Goal: Information Seeking & Learning: Learn about a topic

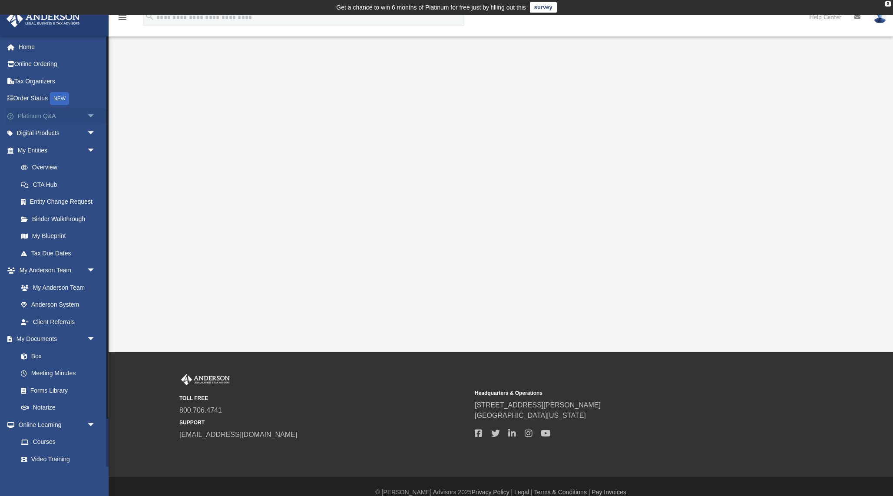
click at [34, 117] on link "Platinum Q&A arrow_drop_down" at bounding box center [57, 115] width 103 height 17
click at [92, 115] on span "arrow_drop_down" at bounding box center [95, 116] width 17 height 18
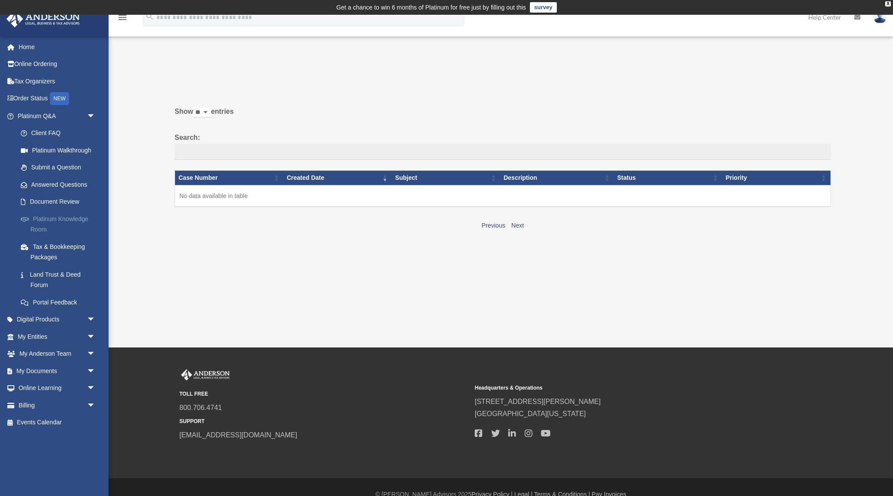
click at [45, 218] on link "Platinum Knowledge Room" at bounding box center [60, 224] width 96 height 28
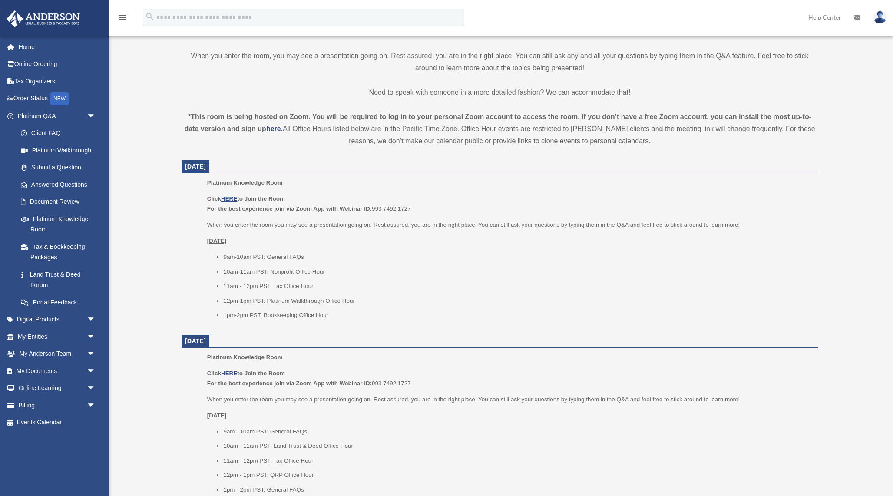
scroll to position [243, 0]
click at [229, 198] on u "HERE" at bounding box center [229, 198] width 16 height 7
